Goal: Task Accomplishment & Management: Manage account settings

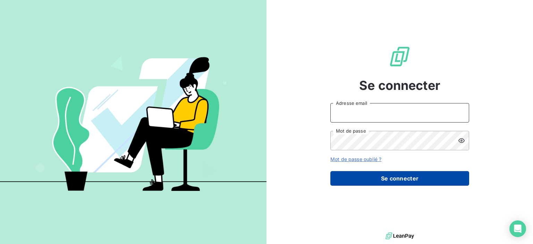
type input "[EMAIL_ADDRESS][DOMAIN_NAME]"
click at [417, 179] on button "Se connecter" at bounding box center [399, 178] width 139 height 15
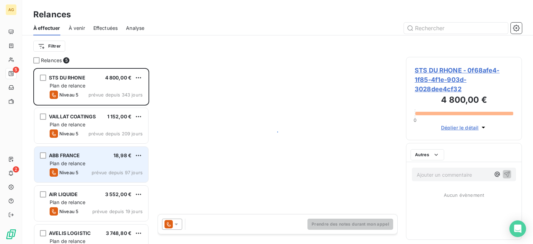
scroll to position [171, 110]
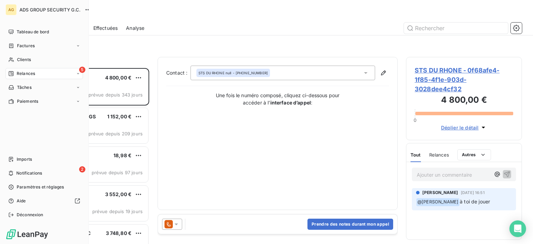
click at [34, 11] on span "ADS GROUP SECURITY G.C." at bounding box center [49, 10] width 61 height 6
click at [32, 35] on div "Tableau de bord" at bounding box center [44, 31] width 77 height 11
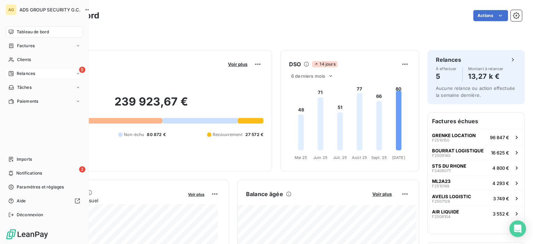
click at [34, 76] on span "Relances" at bounding box center [26, 73] width 18 height 6
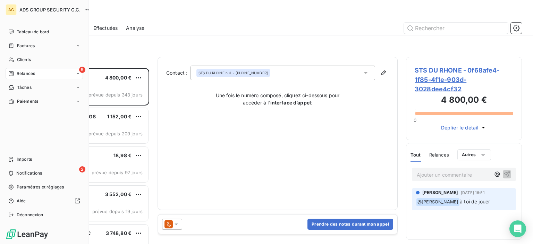
click at [35, 74] on span "Relances" at bounding box center [26, 73] width 18 height 6
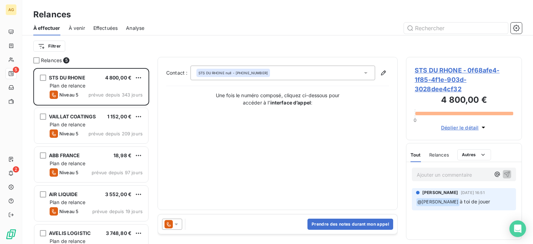
click at [150, 49] on div "Filtrer" at bounding box center [277, 46] width 488 height 13
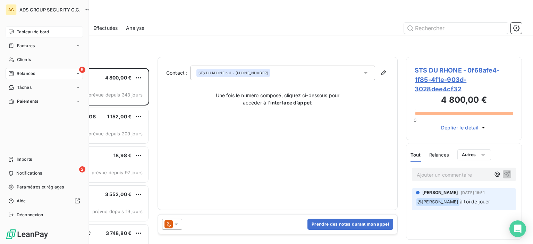
click at [32, 30] on span "Tableau de bord" at bounding box center [33, 32] width 32 height 6
